Goal: Obtain resource: Obtain resource

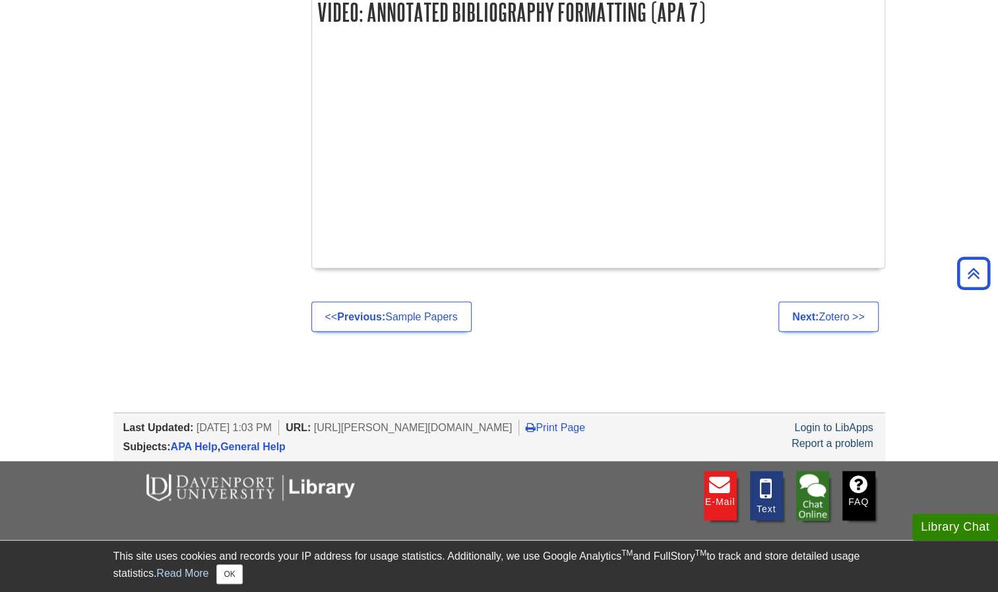
scroll to position [1519, 0]
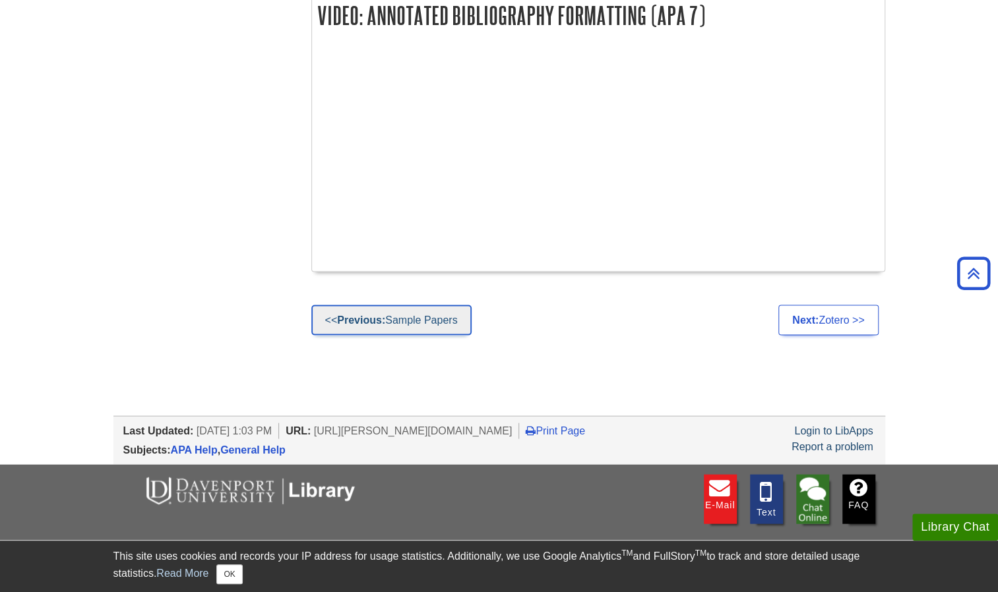
click at [357, 316] on strong "Previous:" at bounding box center [361, 320] width 48 height 11
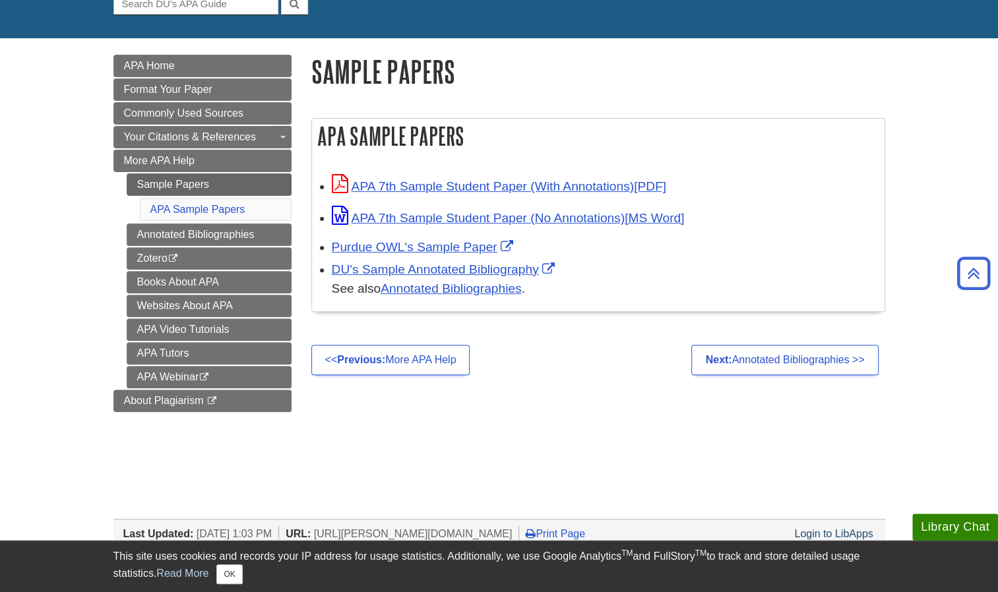
scroll to position [143, 0]
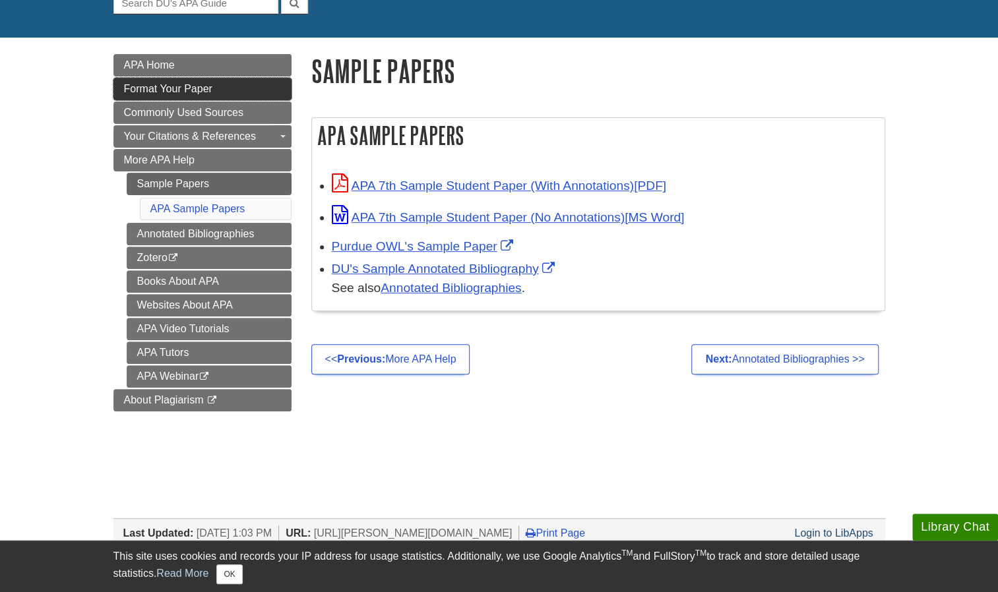
click at [172, 92] on span "Format Your Paper" at bounding box center [168, 88] width 88 height 11
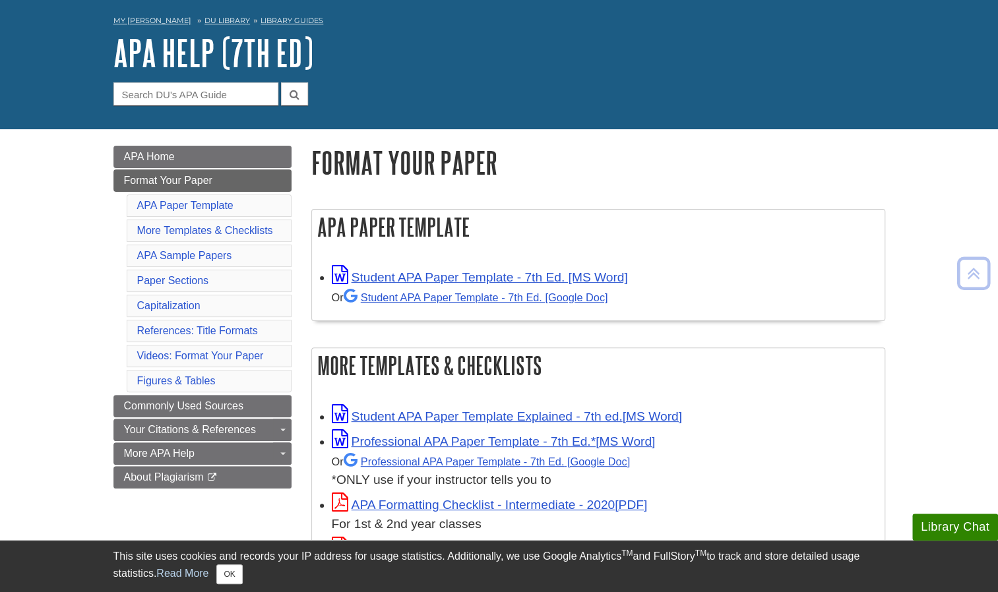
scroll to position [74, 0]
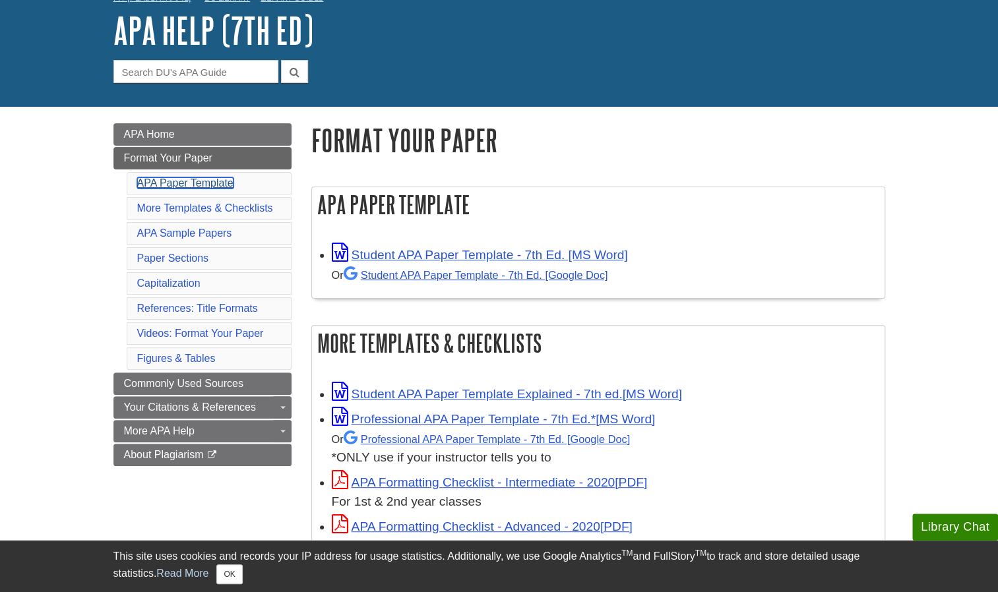
click at [189, 183] on link "APA Paper Template" at bounding box center [185, 182] width 96 height 11
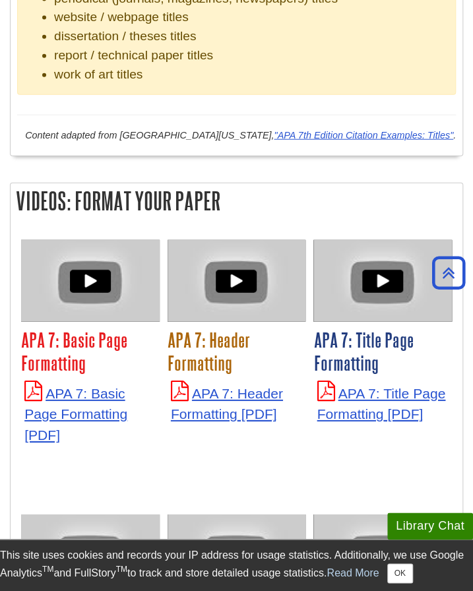
scroll to position [3716, 0]
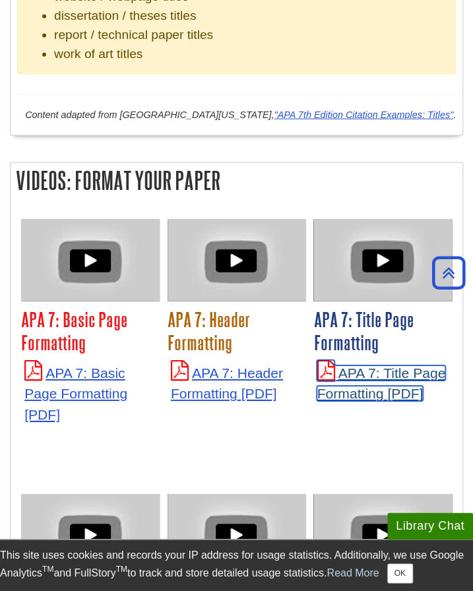
click at [365, 366] on link "APA 7: Title Page Formatting" at bounding box center [381, 384] width 129 height 36
